Goal: Task Accomplishment & Management: Use online tool/utility

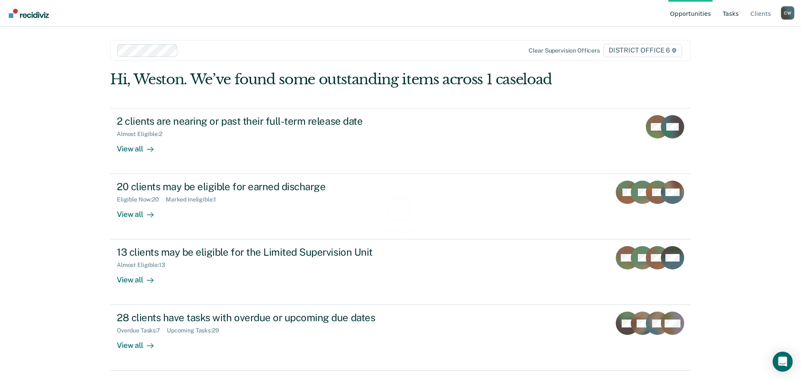
click at [731, 13] on link "Tasks" at bounding box center [731, 13] width 20 height 27
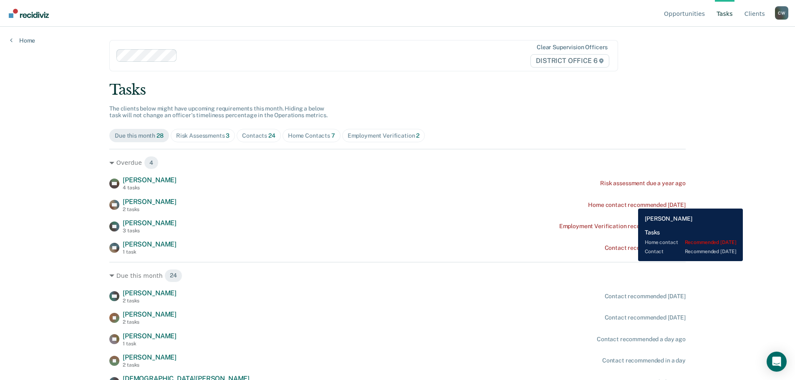
click at [632, 202] on div "Home contact recommended [DATE]" at bounding box center [637, 205] width 98 height 7
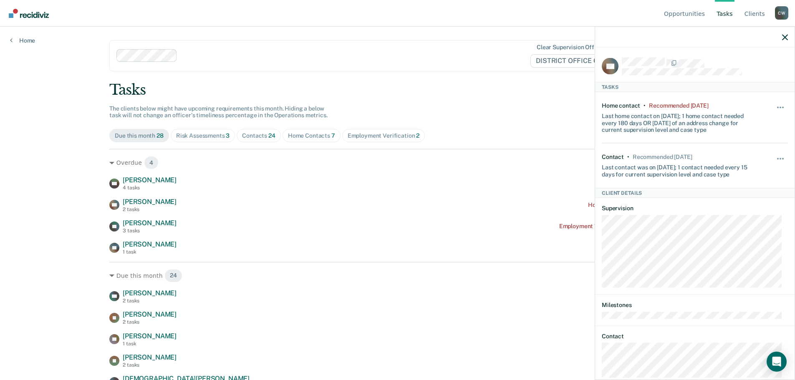
scroll to position [35, 0]
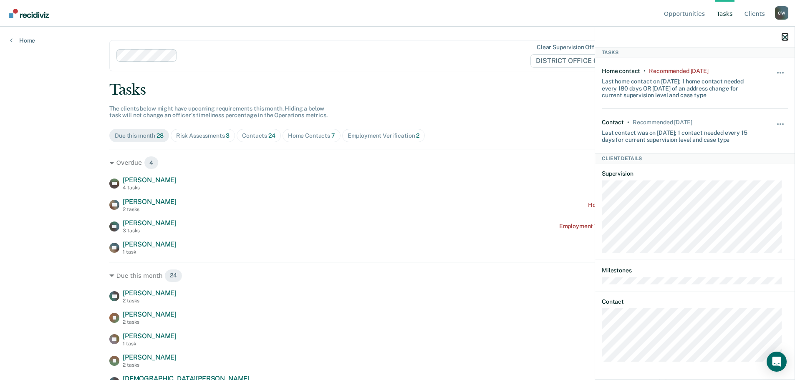
click at [784, 38] on icon "button" at bounding box center [785, 37] width 6 height 6
